Goal: Information Seeking & Learning: Learn about a topic

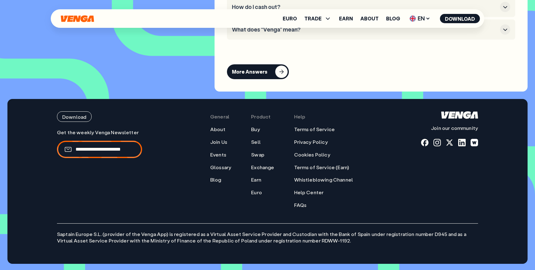
scroll to position [2726, 0]
click at [310, 168] on link "Terms of Service (Earn)" at bounding box center [321, 167] width 55 height 7
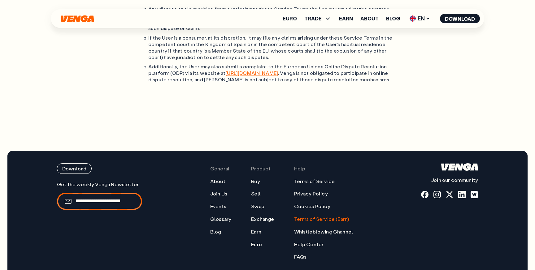
scroll to position [2282, 0]
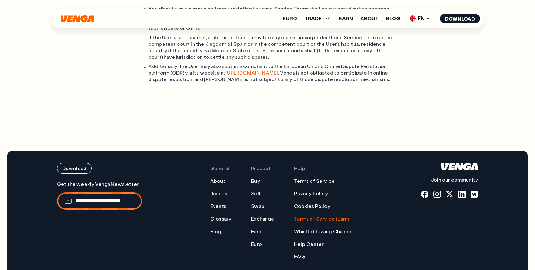
click at [329, 216] on link "Terms of Service (Earn)" at bounding box center [321, 219] width 55 height 7
click at [315, 216] on link "Terms of Service (Earn)" at bounding box center [321, 219] width 55 height 7
click at [299, 254] on link "FAQs" at bounding box center [300, 257] width 13 height 7
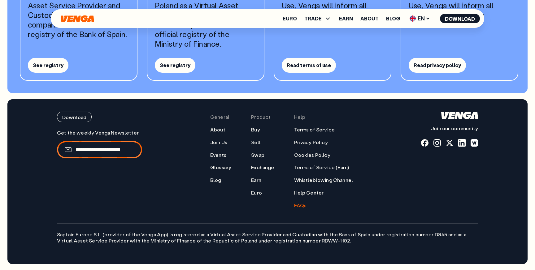
scroll to position [693, 0]
